Goal: Browse casually: Explore the website without a specific task or goal

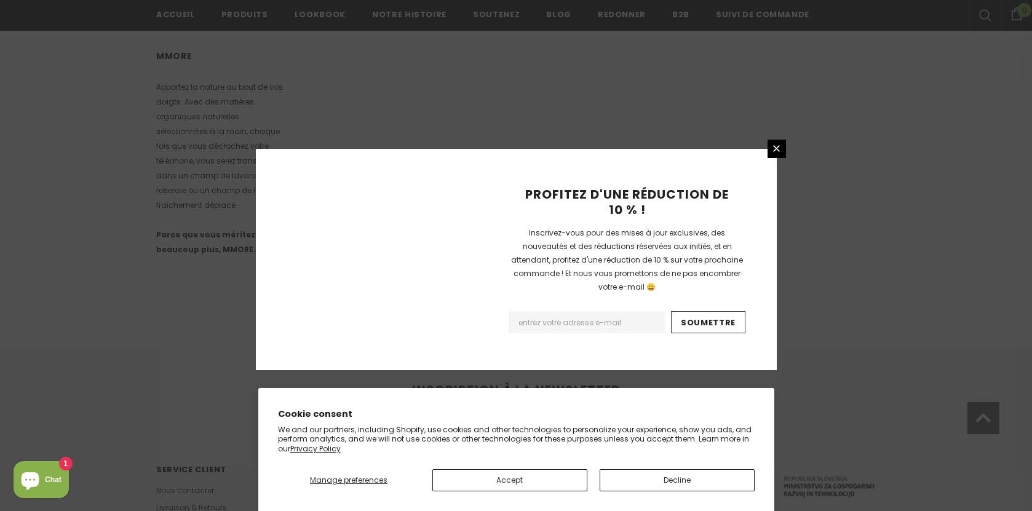
scroll to position [779, 0]
